Goal: Transaction & Acquisition: Purchase product/service

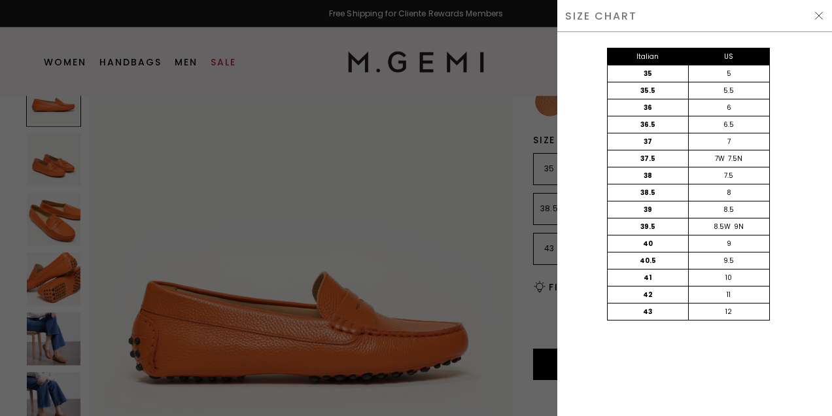
click at [816, 10] on div "SIZE CHART" at bounding box center [694, 16] width 275 height 32
click at [823, 16] on img at bounding box center [819, 15] width 10 height 10
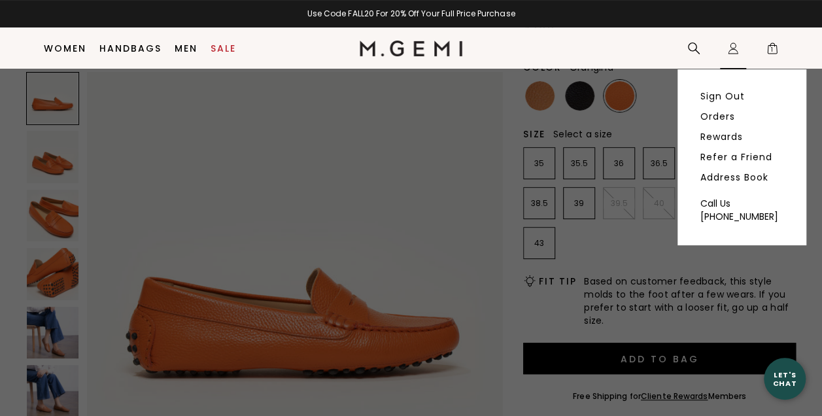
scroll to position [147, 0]
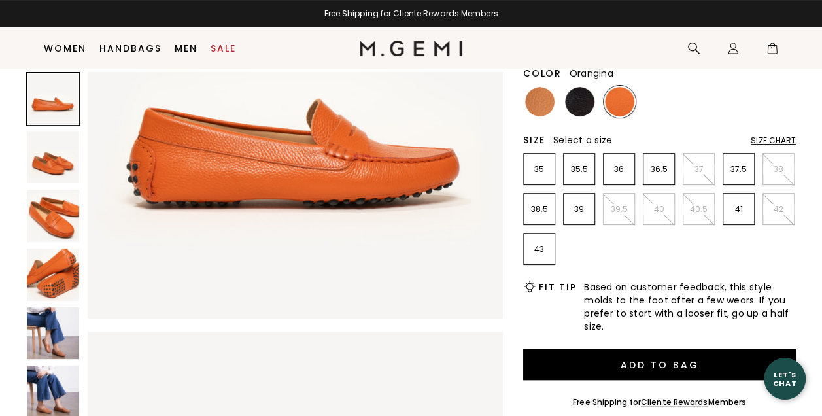
scroll to position [196, 0]
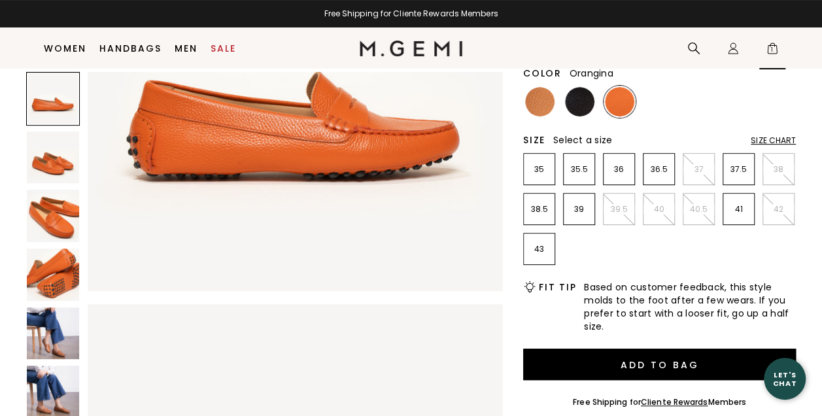
click at [772, 43] on icon at bounding box center [772, 44] width 5 height 3
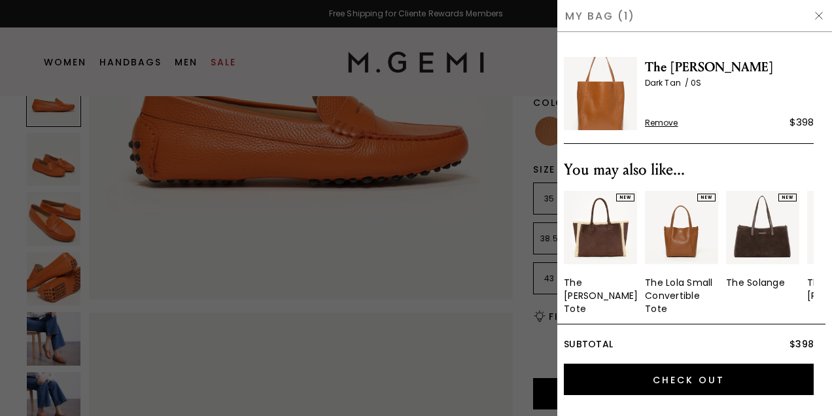
scroll to position [0, 0]
click at [814, 14] on img at bounding box center [819, 15] width 10 height 10
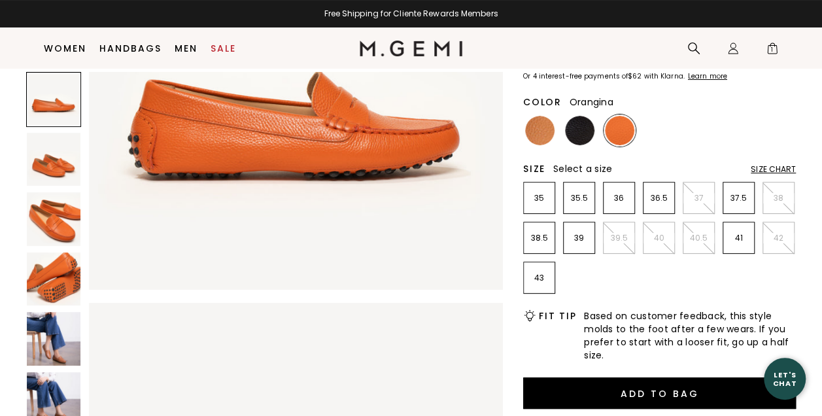
scroll to position [119, 0]
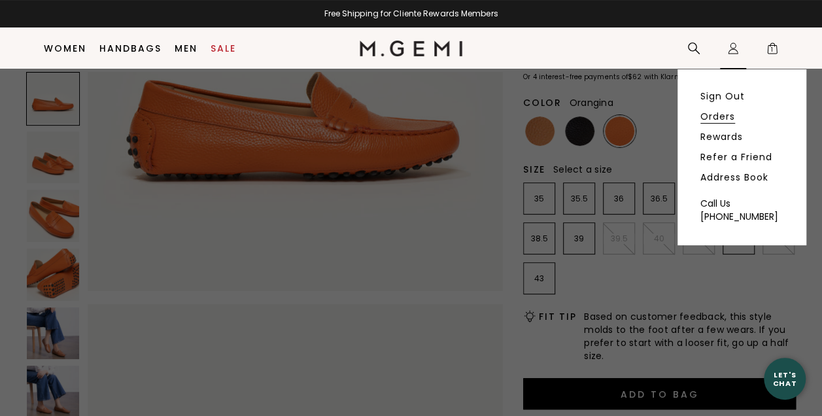
click at [718, 117] on link "Orders" at bounding box center [718, 117] width 35 height 12
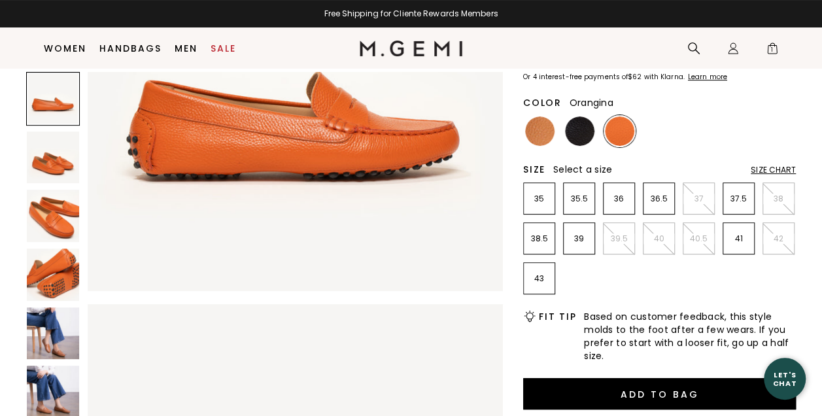
click at [778, 167] on div "Size Chart" at bounding box center [773, 170] width 45 height 10
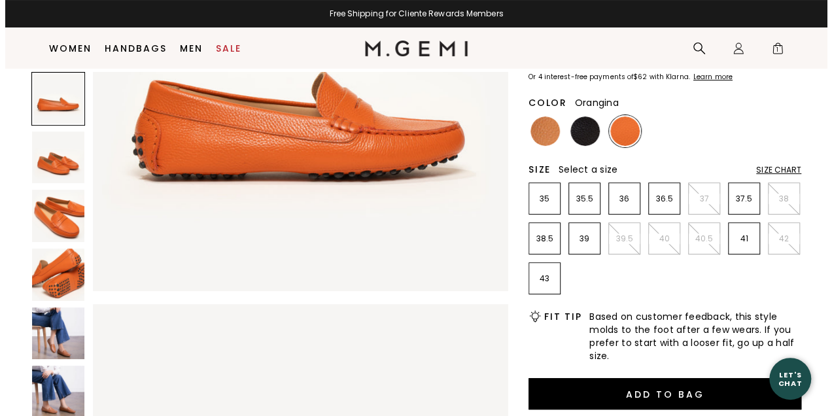
scroll to position [0, 0]
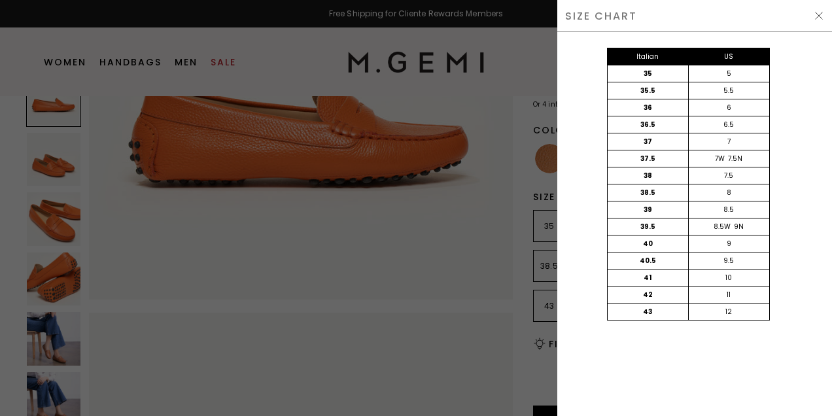
click at [816, 14] on img at bounding box center [819, 15] width 10 height 10
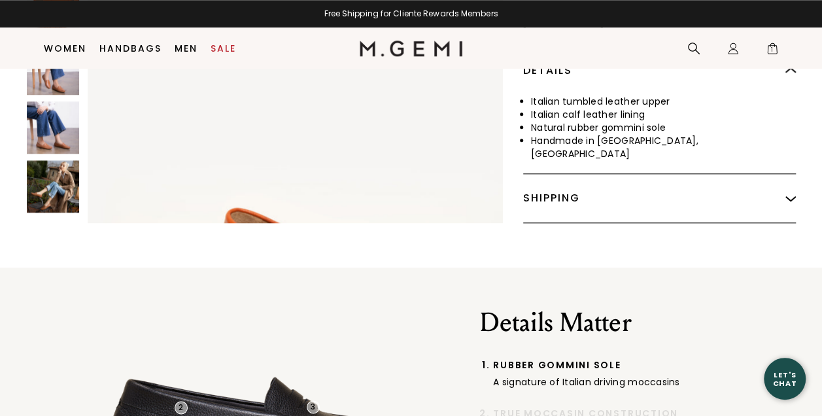
scroll to position [680, 0]
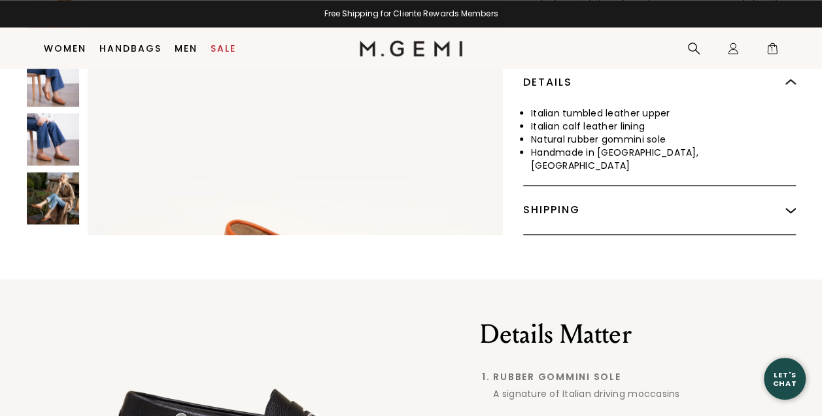
click at [67, 179] on img at bounding box center [53, 198] width 52 height 52
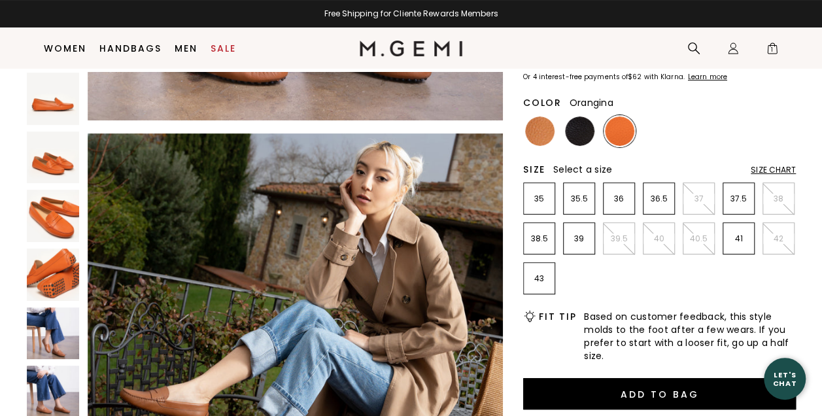
scroll to position [55, 0]
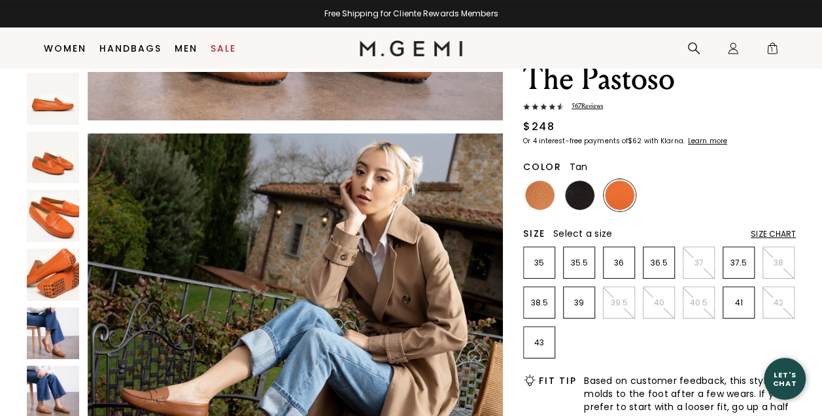
click at [544, 189] on img at bounding box center [539, 195] width 29 height 29
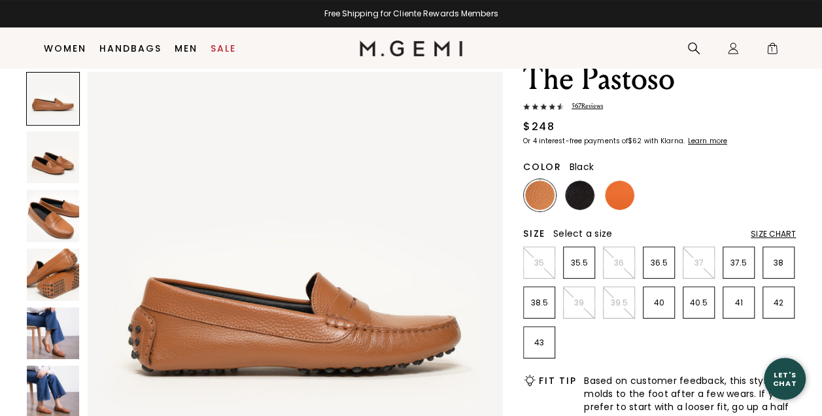
click at [583, 198] on img at bounding box center [579, 195] width 29 height 29
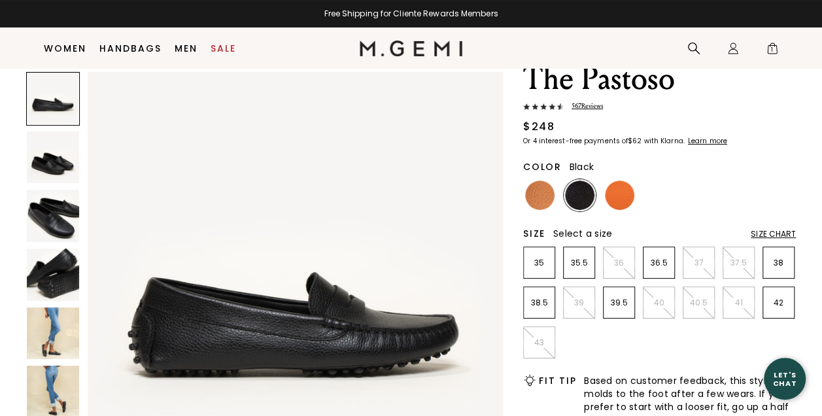
click at [49, 328] on img at bounding box center [53, 333] width 52 height 52
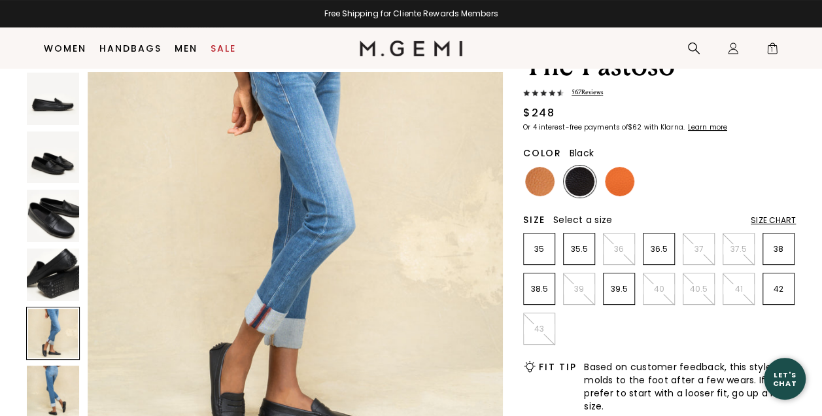
scroll to position [65, 0]
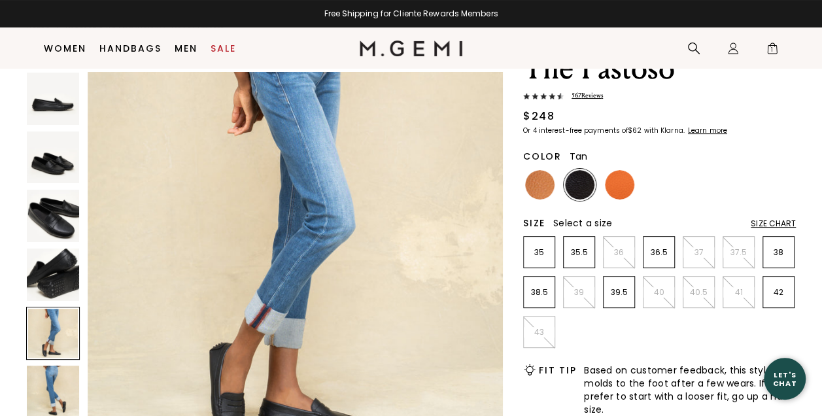
click at [527, 185] on img at bounding box center [539, 184] width 29 height 29
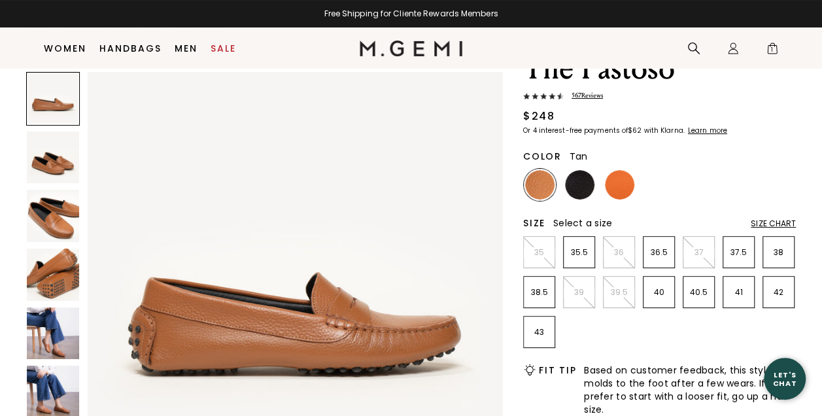
click at [31, 328] on img at bounding box center [53, 333] width 52 height 52
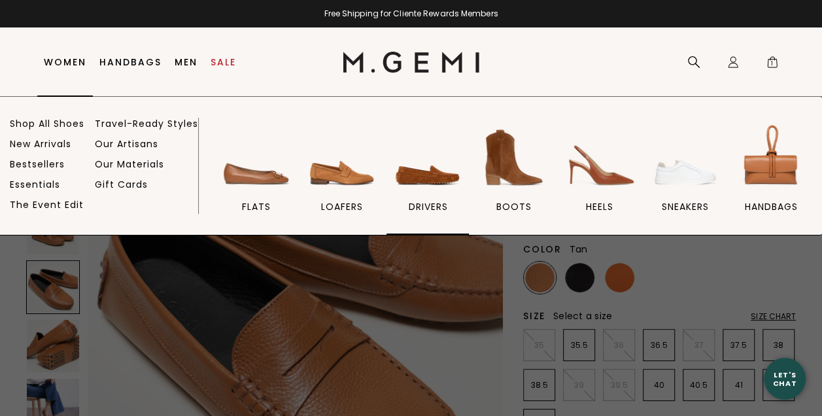
click at [406, 172] on img at bounding box center [427, 157] width 73 height 73
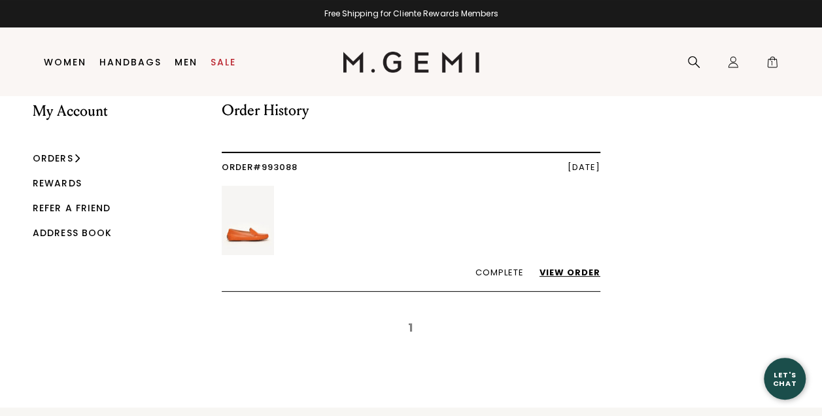
scroll to position [27, 0]
click at [65, 154] on link "Orders" at bounding box center [53, 157] width 41 height 13
click at [283, 161] on link "Order #993088" at bounding box center [260, 166] width 76 height 12
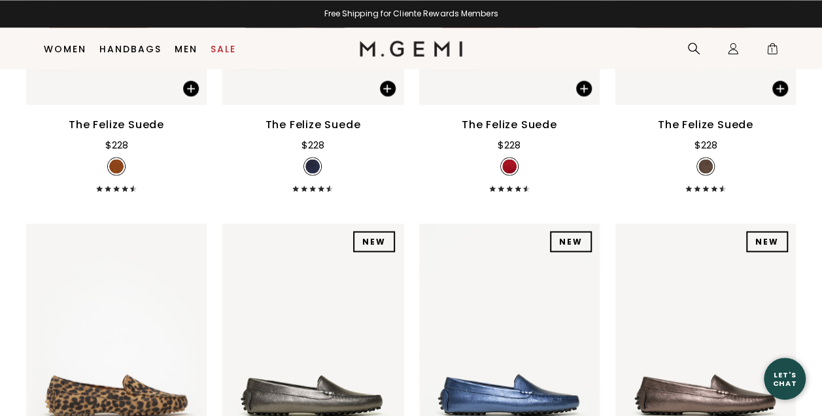
scroll to position [1255, 0]
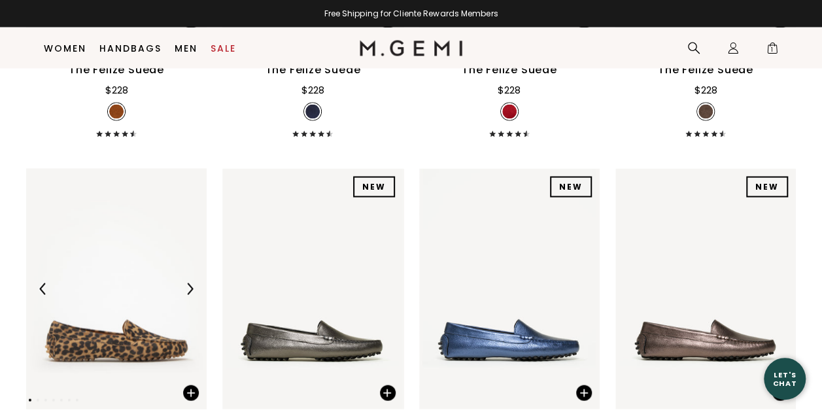
click at [78, 243] on img at bounding box center [116, 289] width 181 height 241
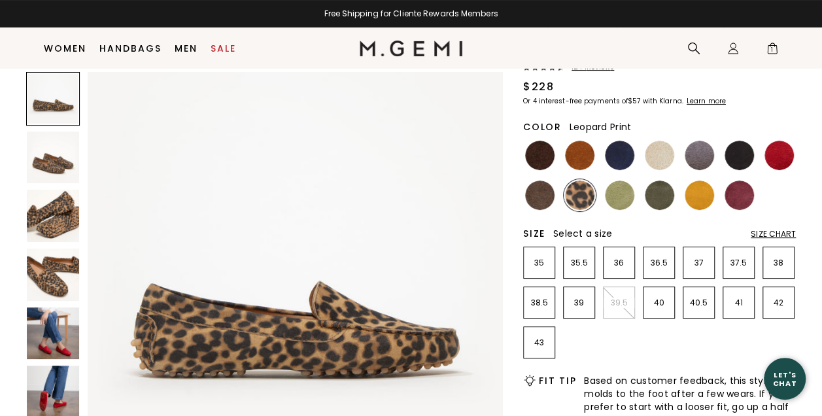
scroll to position [116, 0]
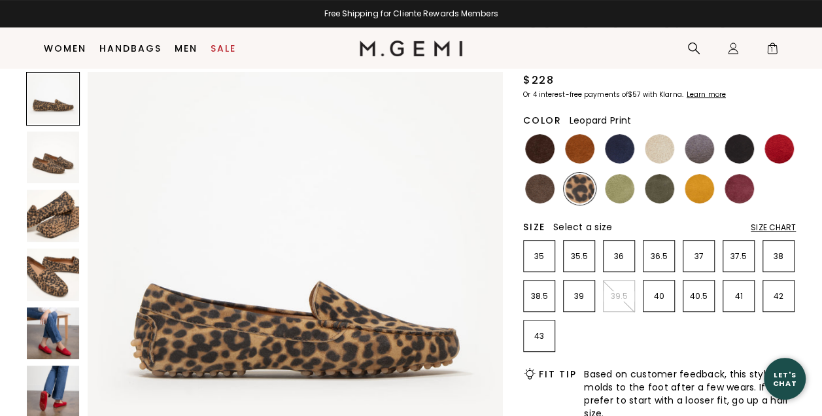
click at [35, 330] on img at bounding box center [53, 333] width 52 height 52
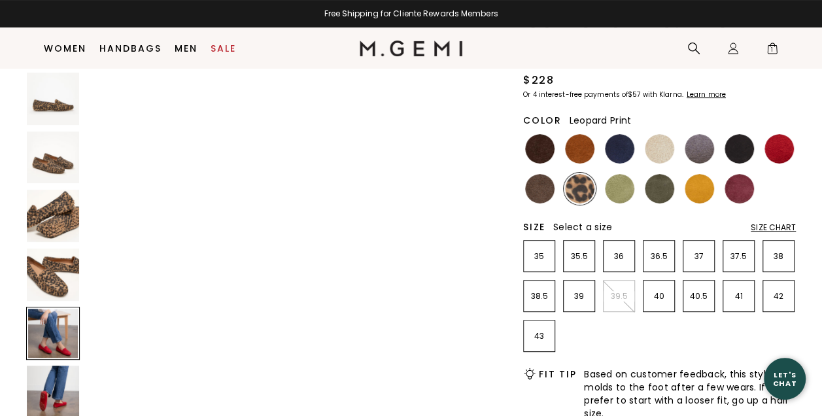
scroll to position [1674, 0]
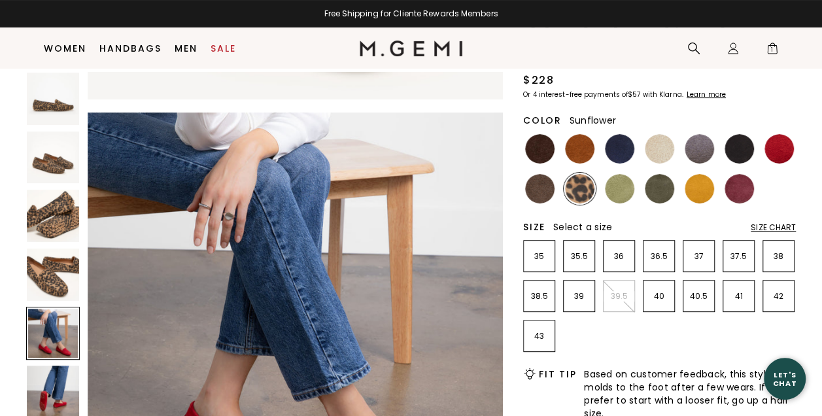
click at [705, 196] on img at bounding box center [699, 188] width 29 height 29
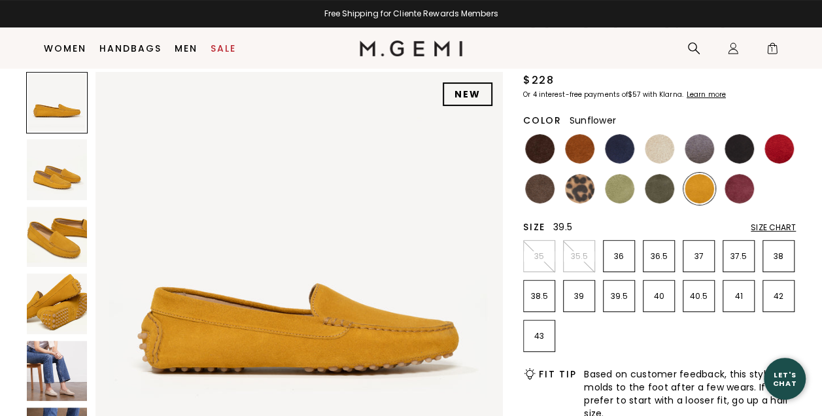
click at [610, 299] on p "39.5" at bounding box center [619, 296] width 31 height 10
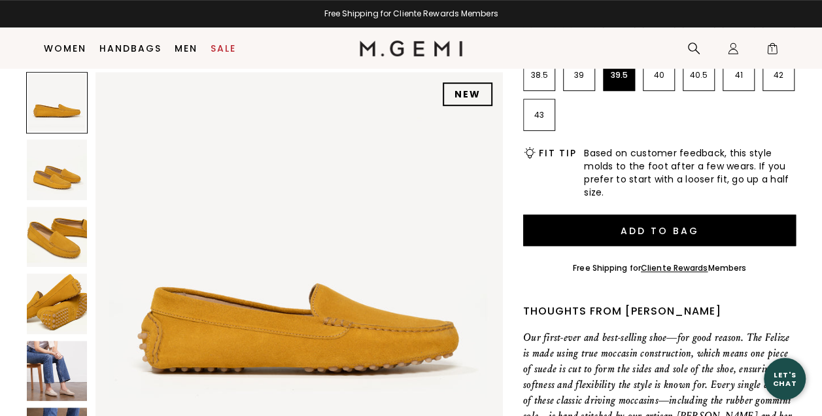
scroll to position [386, 0]
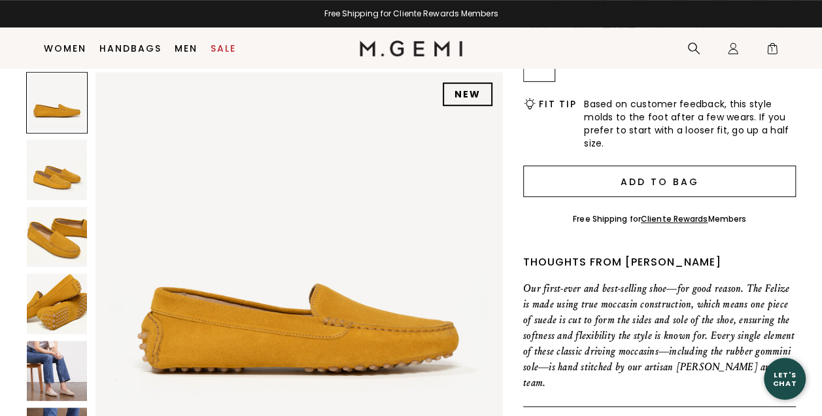
click at [736, 180] on button "Add to Bag" at bounding box center [659, 180] width 273 height 31
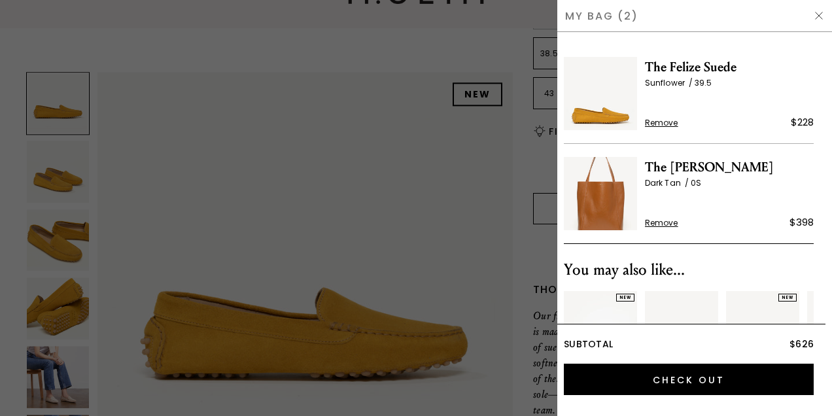
scroll to position [0, 0]
click at [651, 219] on span "Remove" at bounding box center [661, 223] width 33 height 10
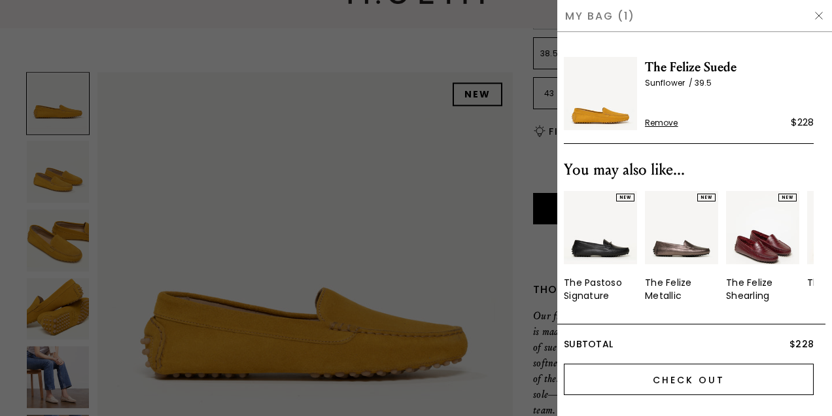
click at [744, 381] on input "Check Out" at bounding box center [689, 379] width 250 height 31
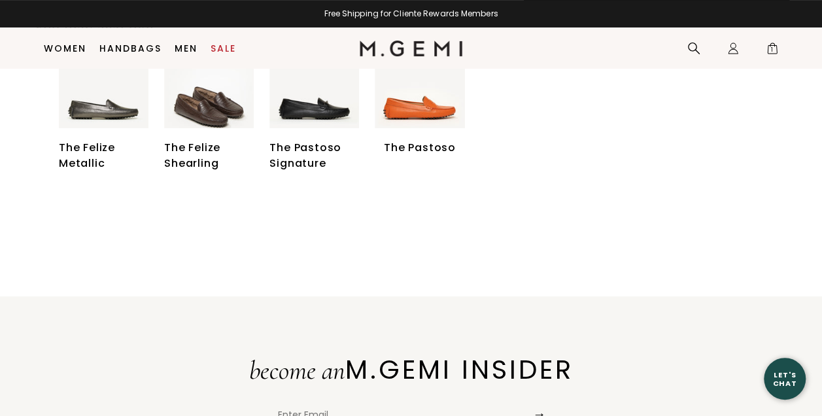
scroll to position [234, 0]
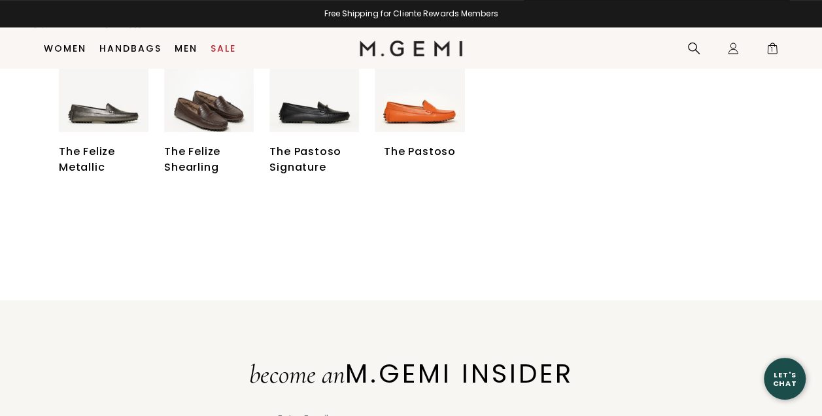
click at [0, 182] on div at bounding box center [0, 182] width 0 height 0
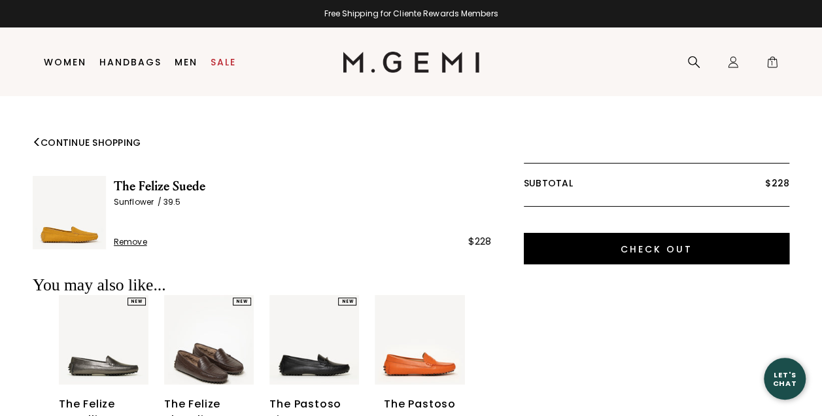
scroll to position [0, 0]
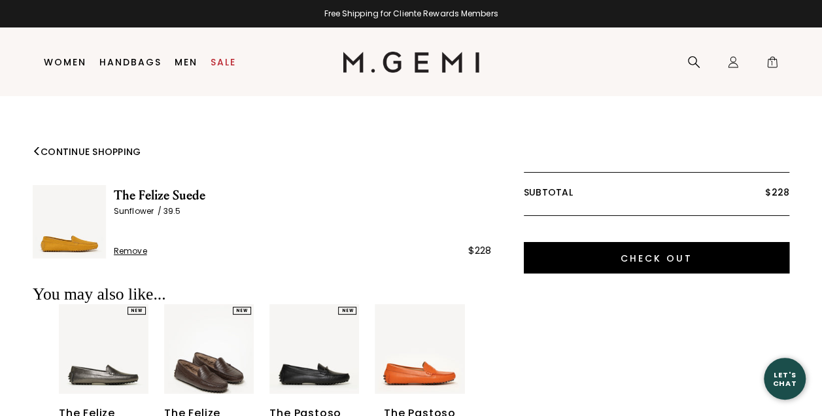
click at [181, 193] on span "The Felize Suede" at bounding box center [302, 195] width 377 height 21
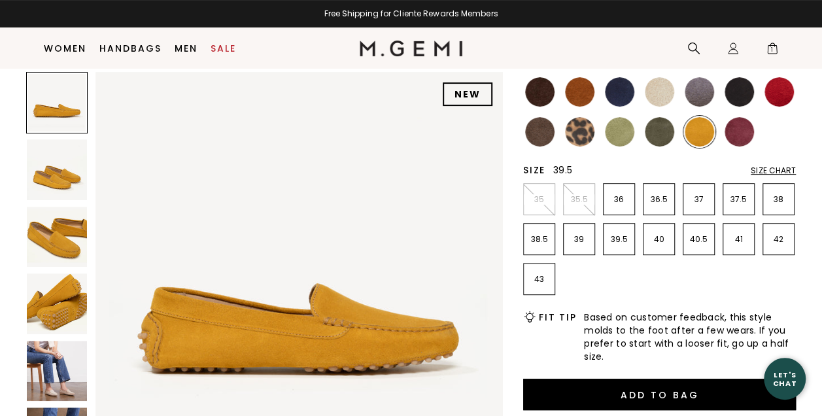
scroll to position [169, 0]
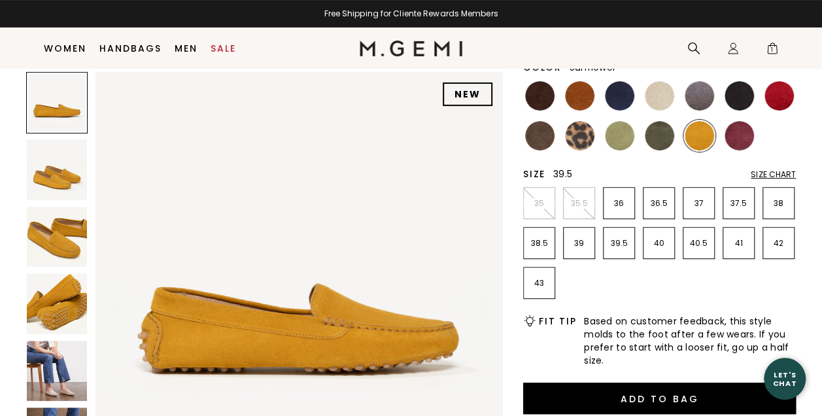
click at [615, 241] on p "39.5" at bounding box center [619, 243] width 31 height 10
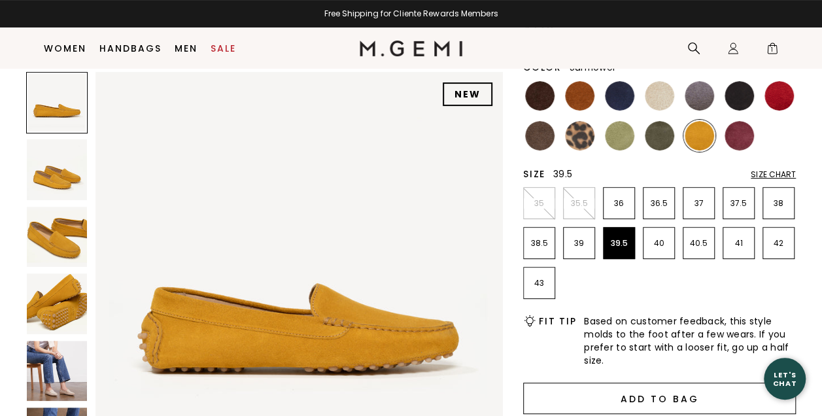
click at [619, 390] on button "Add to Bag" at bounding box center [659, 398] width 273 height 31
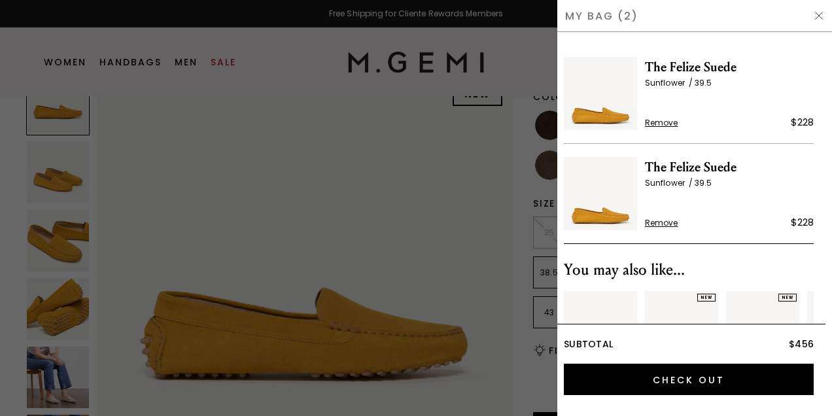
click at [658, 222] on span "Remove" at bounding box center [661, 223] width 33 height 10
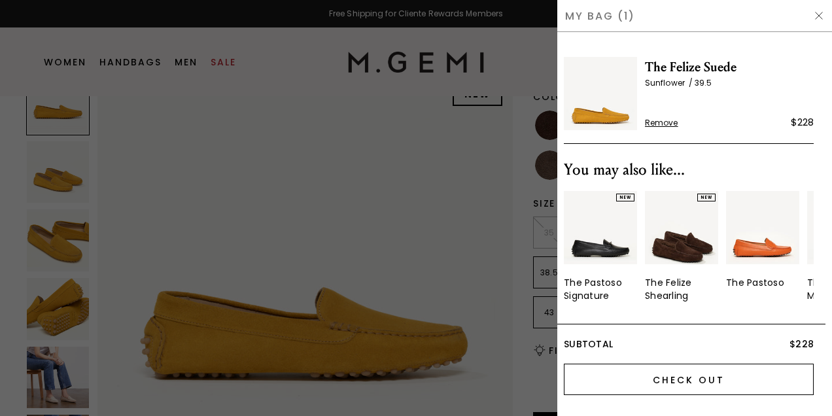
click at [653, 377] on input "Check Out" at bounding box center [689, 379] width 250 height 31
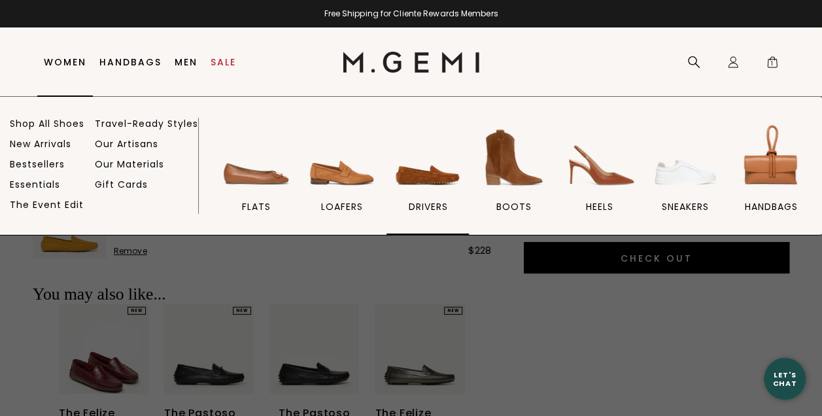
click at [434, 182] on img at bounding box center [427, 157] width 73 height 73
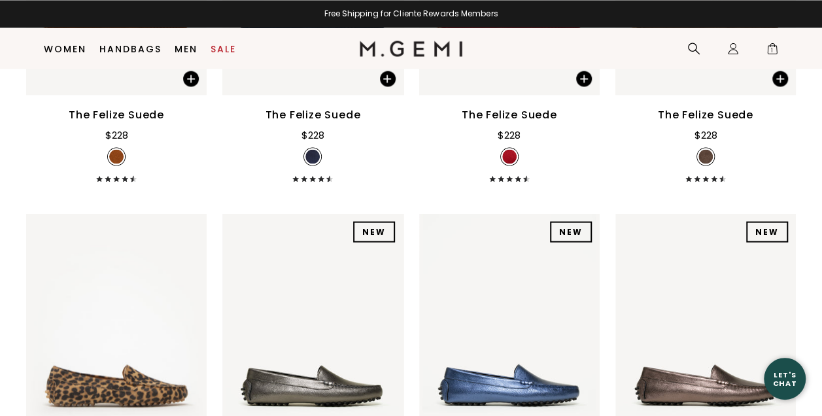
scroll to position [1215, 0]
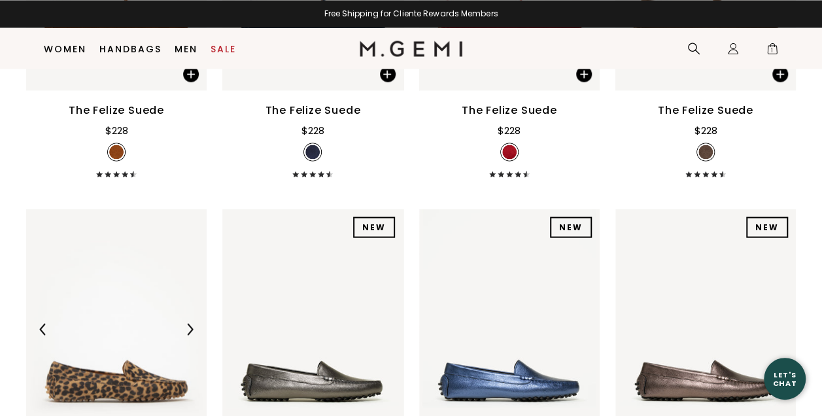
click at [123, 269] on img at bounding box center [116, 329] width 181 height 241
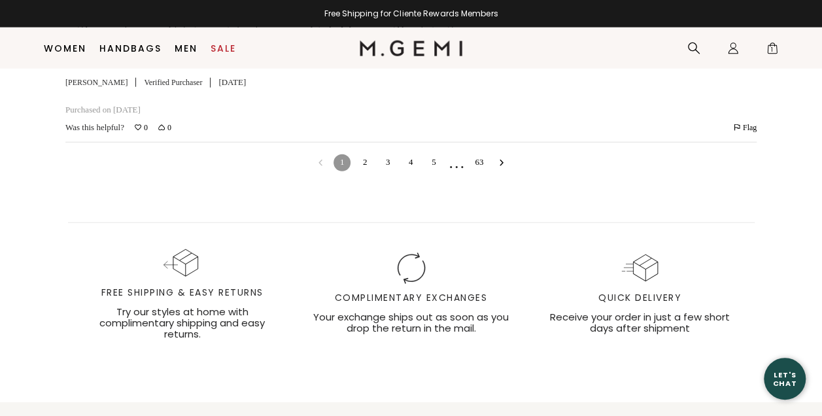
scroll to position [4497, 0]
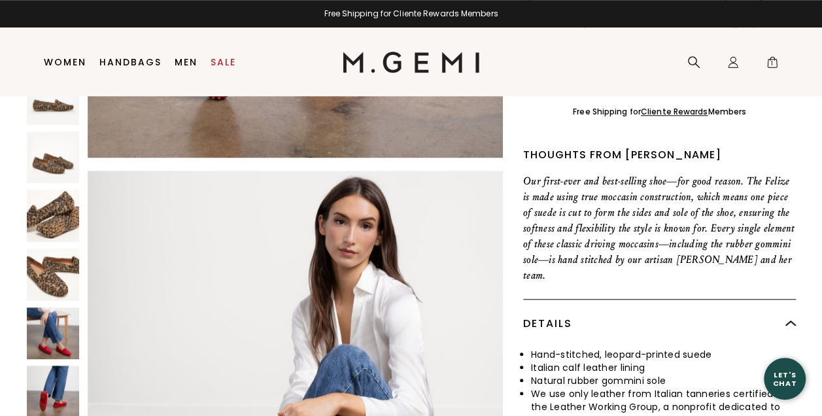
scroll to position [0, 0]
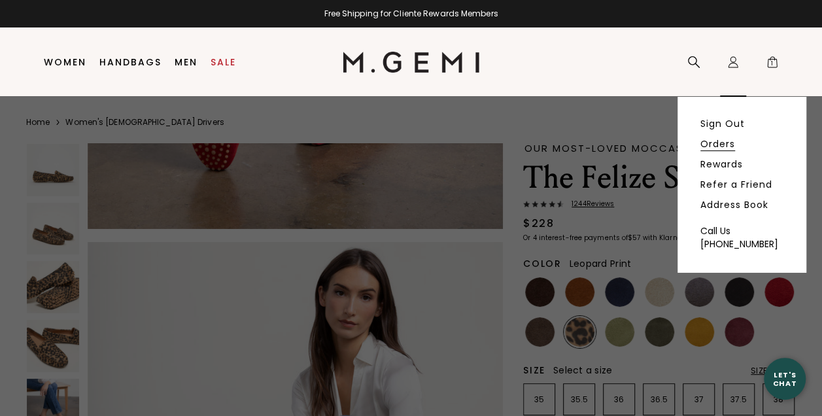
click at [716, 145] on link "Orders" at bounding box center [718, 144] width 35 height 12
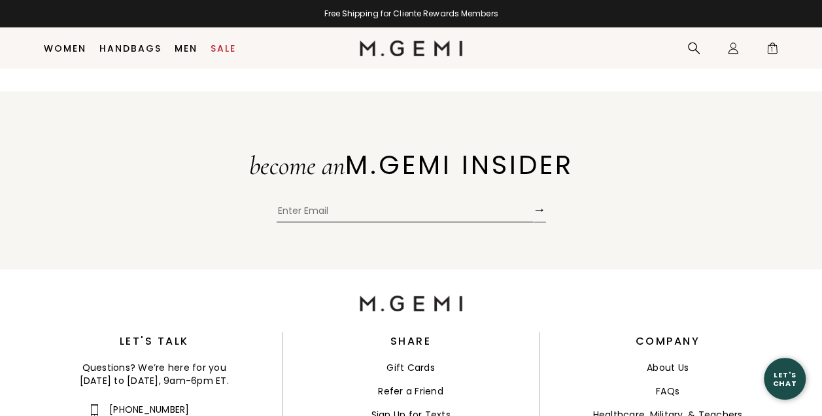
scroll to position [4497, 0]
